Goal: Task Accomplishment & Management: Manage account settings

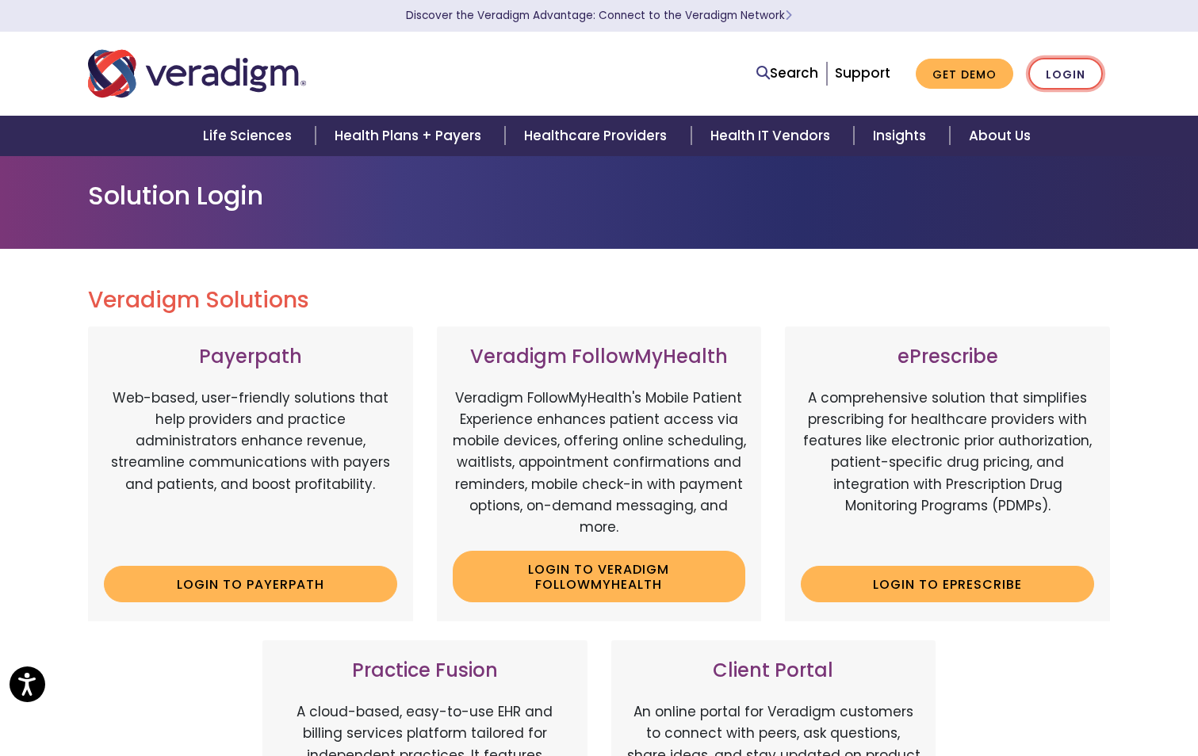
click at [1049, 67] on link "Login" at bounding box center [1065, 74] width 75 height 32
click at [1066, 78] on link "Login" at bounding box center [1065, 74] width 75 height 32
